Goal: Task Accomplishment & Management: Use online tool/utility

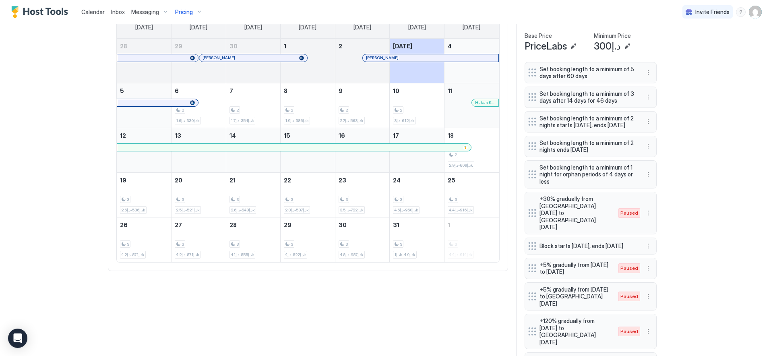
scroll to position [93, 0]
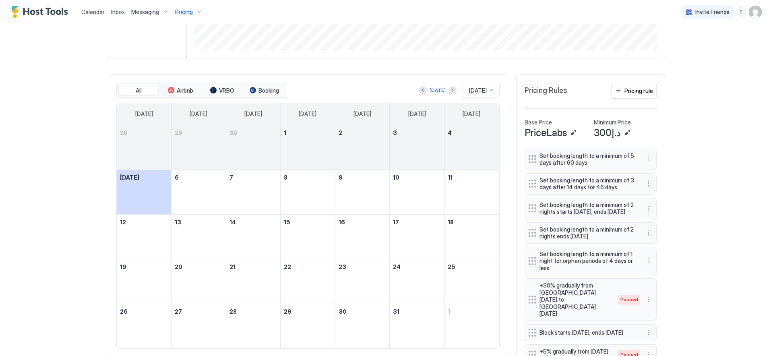
scroll to position [217, 0]
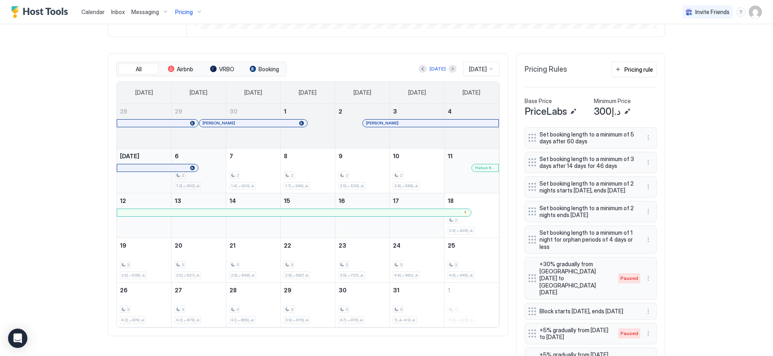
click at [208, 163] on div "2 د.إ300-د.إ1.3k" at bounding box center [199, 171] width 48 height 38
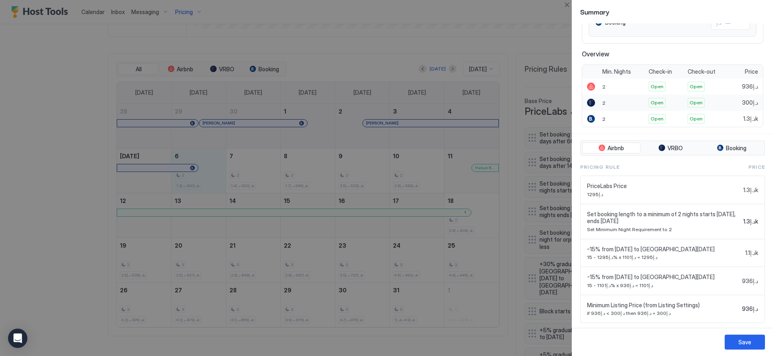
scroll to position [149, 0]
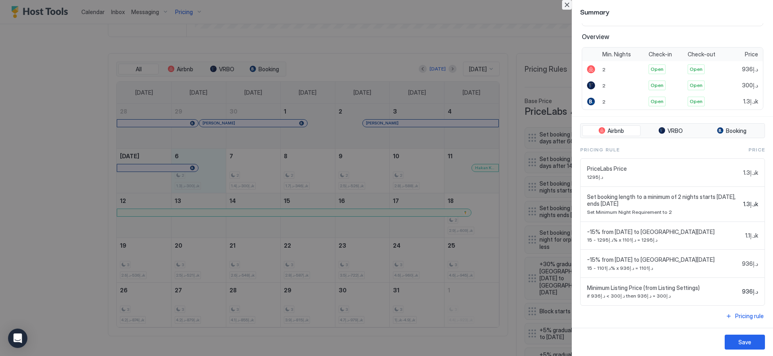
click at [569, 7] on button "Close" at bounding box center [567, 5] width 10 height 10
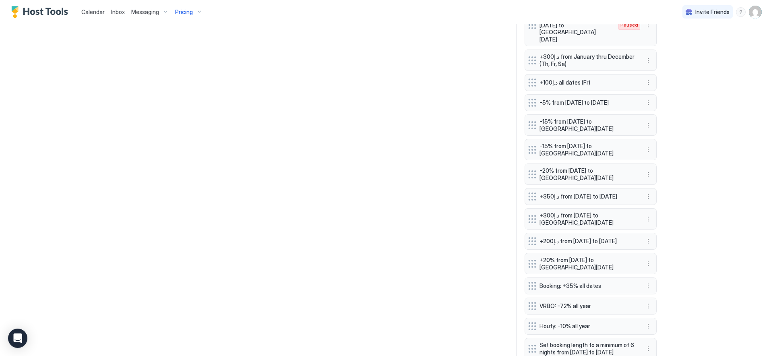
scroll to position [758, 0]
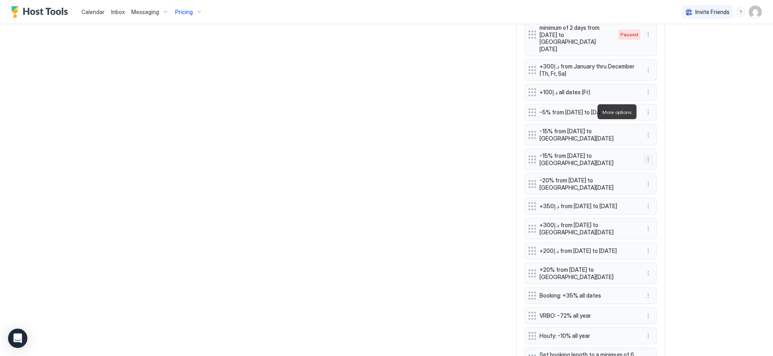
click at [644, 155] on button "More options" at bounding box center [648, 160] width 10 height 10
click at [647, 120] on div "Edit" at bounding box center [653, 123] width 18 height 6
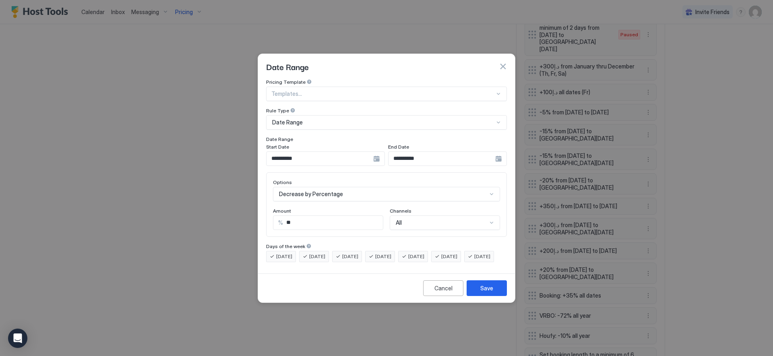
drag, startPoint x: 340, startPoint y: 216, endPoint x: 216, endPoint y: 207, distance: 123.5
click at [216, 207] on div "**********" at bounding box center [386, 178] width 773 height 356
type input "**"
click at [489, 292] on div "Save" at bounding box center [486, 288] width 13 height 8
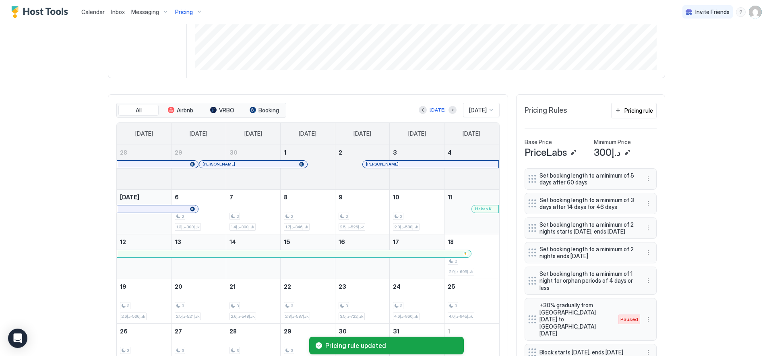
scroll to position [0, 0]
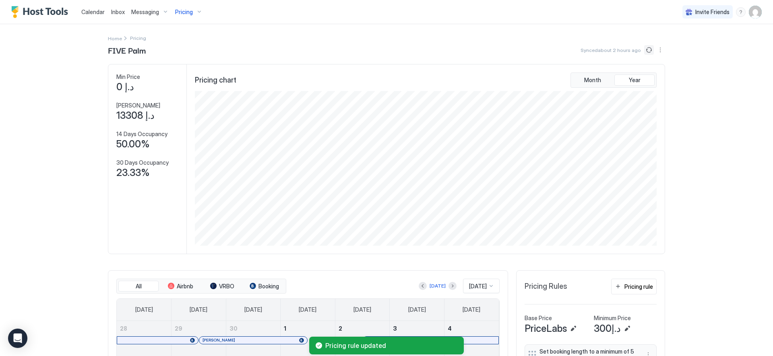
click at [646, 49] on button "Sync prices" at bounding box center [649, 50] width 10 height 10
click at [645, 51] on button "Sync prices" at bounding box center [649, 50] width 10 height 10
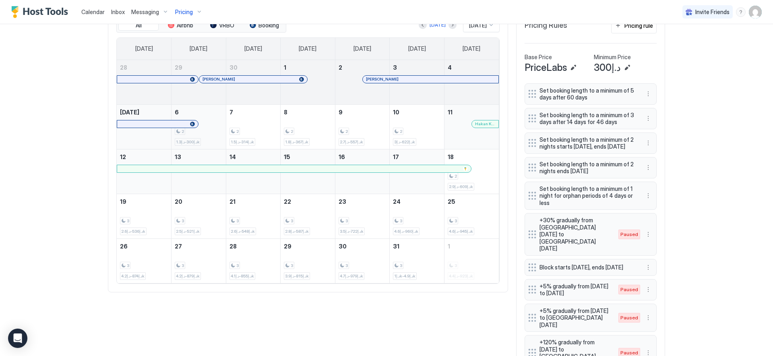
click at [205, 119] on div "2 د.إ300-د.إ1.3k" at bounding box center [199, 127] width 48 height 38
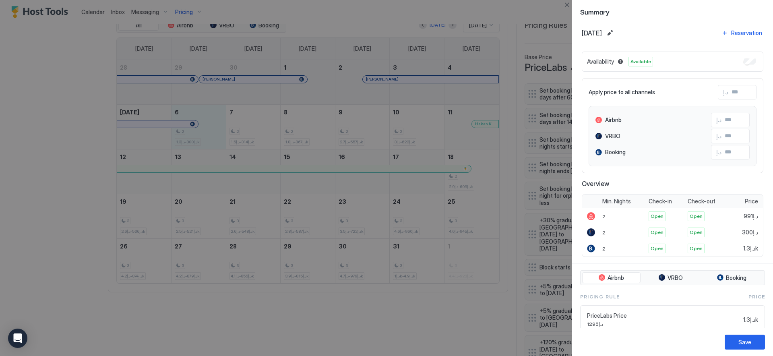
scroll to position [0, 0]
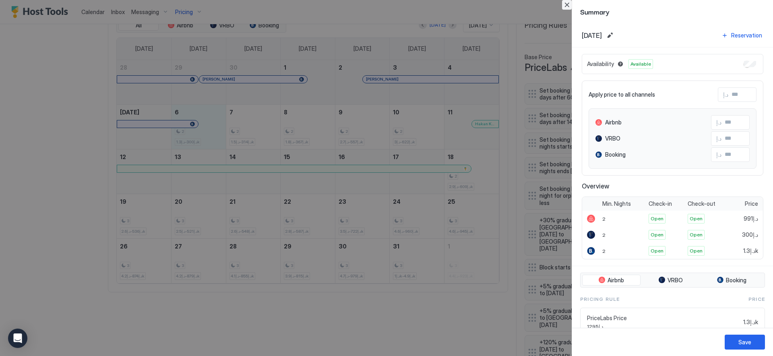
click at [566, 4] on button "Close" at bounding box center [567, 5] width 10 height 10
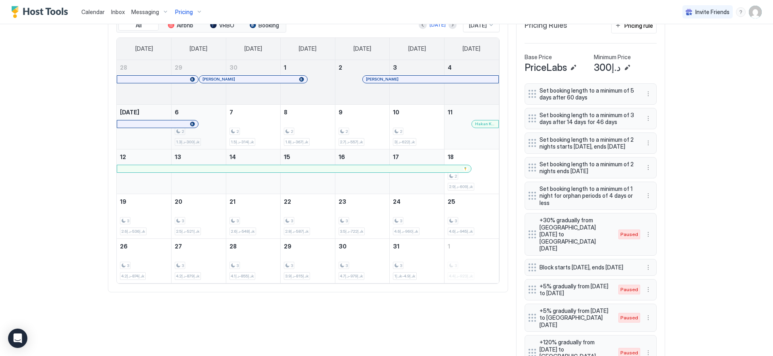
click at [220, 120] on div "2 د.إ300-د.إ1.3k" at bounding box center [198, 127] width 54 height 44
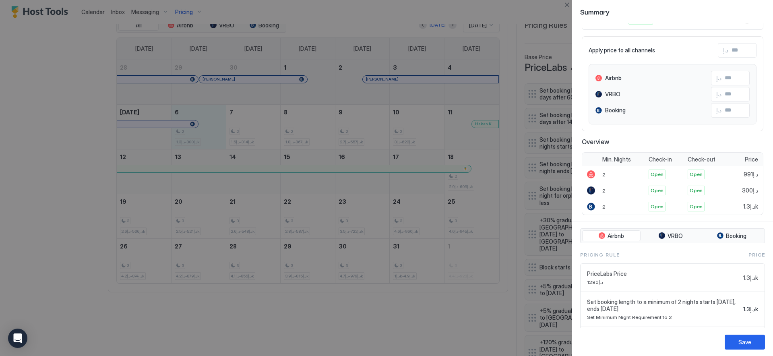
scroll to position [6, 0]
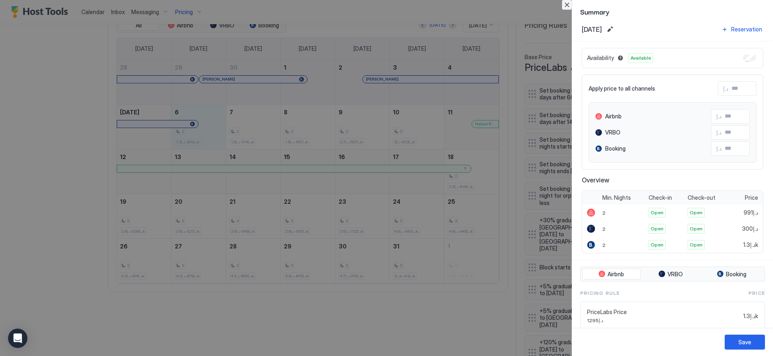
click at [568, 6] on button "Close" at bounding box center [567, 5] width 10 height 10
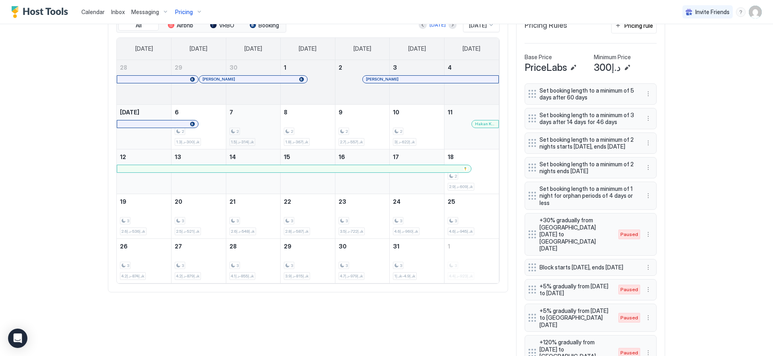
click at [237, 125] on div "2 د.إ314-د.إ1.5k" at bounding box center [253, 127] width 48 height 38
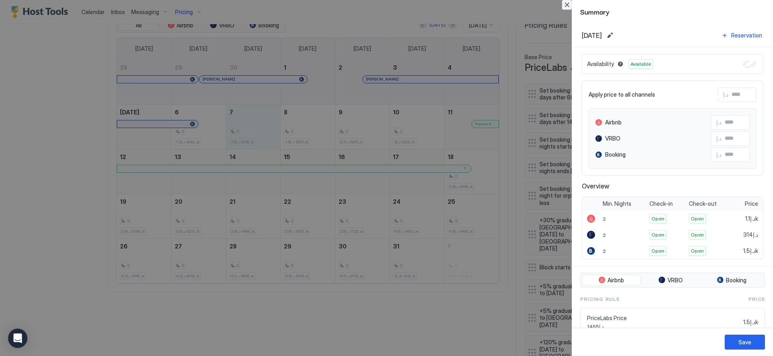
click at [565, 5] on button "Close" at bounding box center [567, 5] width 10 height 10
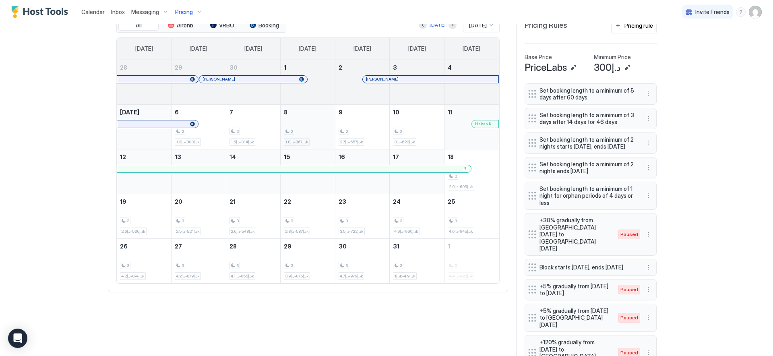
click at [317, 124] on div "2 د.إ367-د.إ1.8k" at bounding box center [308, 127] width 48 height 38
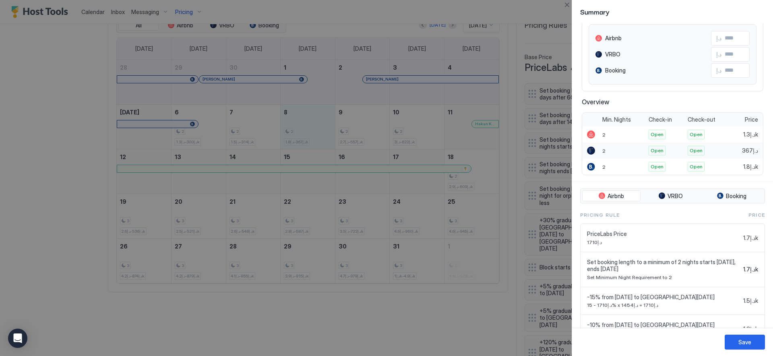
scroll to position [149, 0]
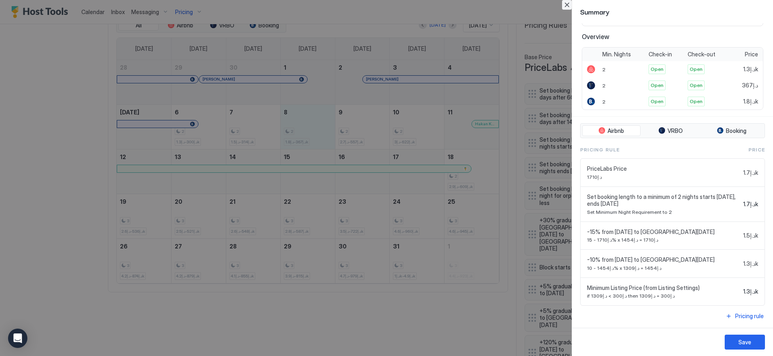
click at [566, 6] on button "Close" at bounding box center [567, 5] width 10 height 10
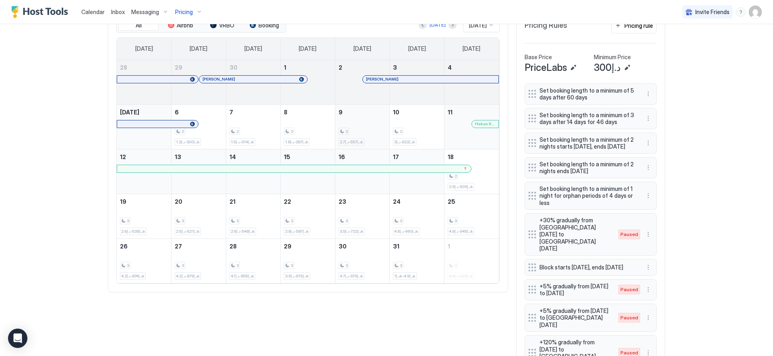
click at [369, 120] on div "2 د.إ557-د.إ2.7k" at bounding box center [362, 127] width 48 height 38
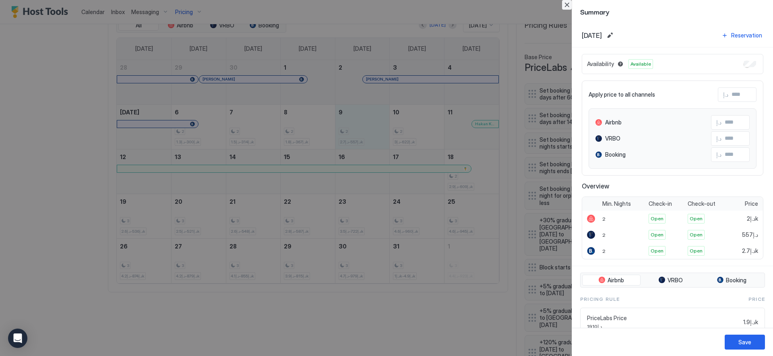
click at [569, 2] on button "Close" at bounding box center [567, 5] width 10 height 10
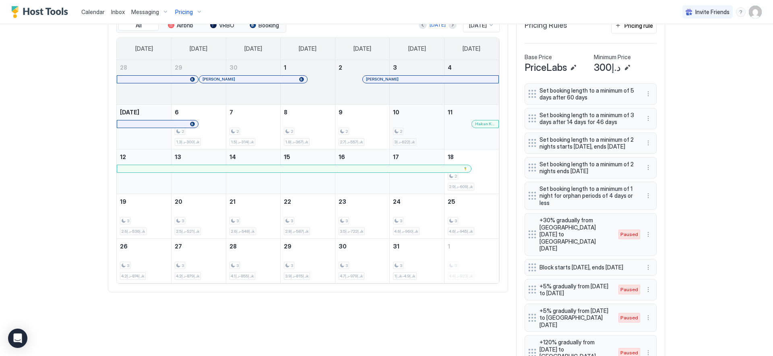
click at [416, 115] on div "2 د.إ622-د.إ3k" at bounding box center [417, 127] width 48 height 38
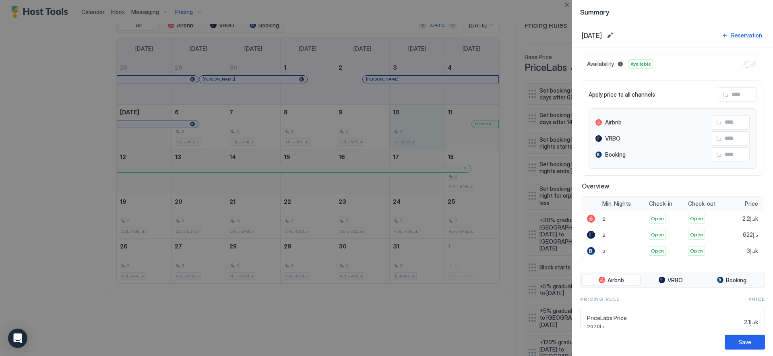
click at [569, 10] on div at bounding box center [386, 178] width 773 height 356
click at [569, 9] on button "Close" at bounding box center [567, 5] width 10 height 10
